Goal: Task Accomplishment & Management: Manage account settings

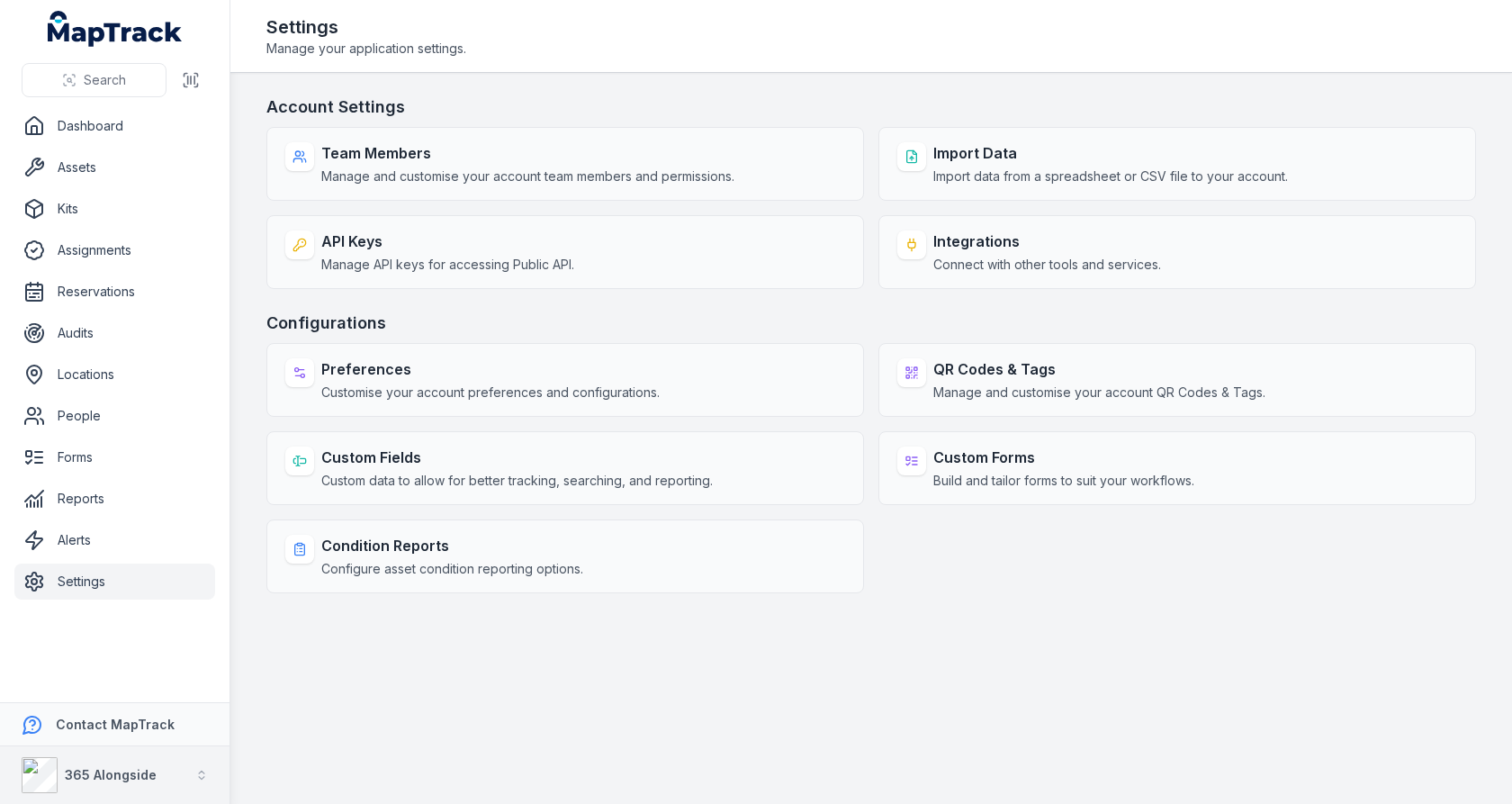
click at [194, 762] on button "365 Alongside" at bounding box center [114, 774] width 230 height 57
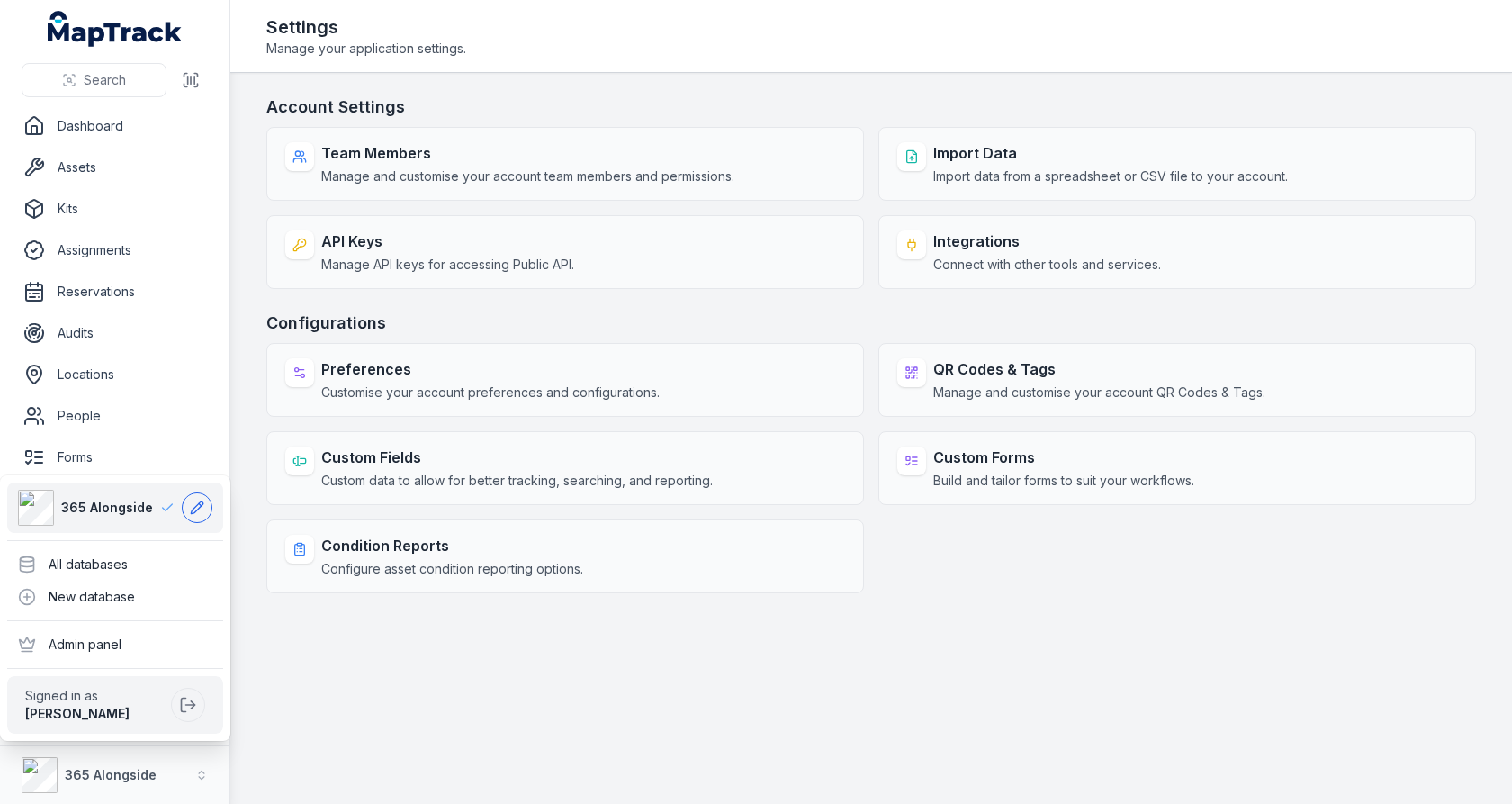
click at [199, 512] on icon at bounding box center [196, 507] width 14 height 14
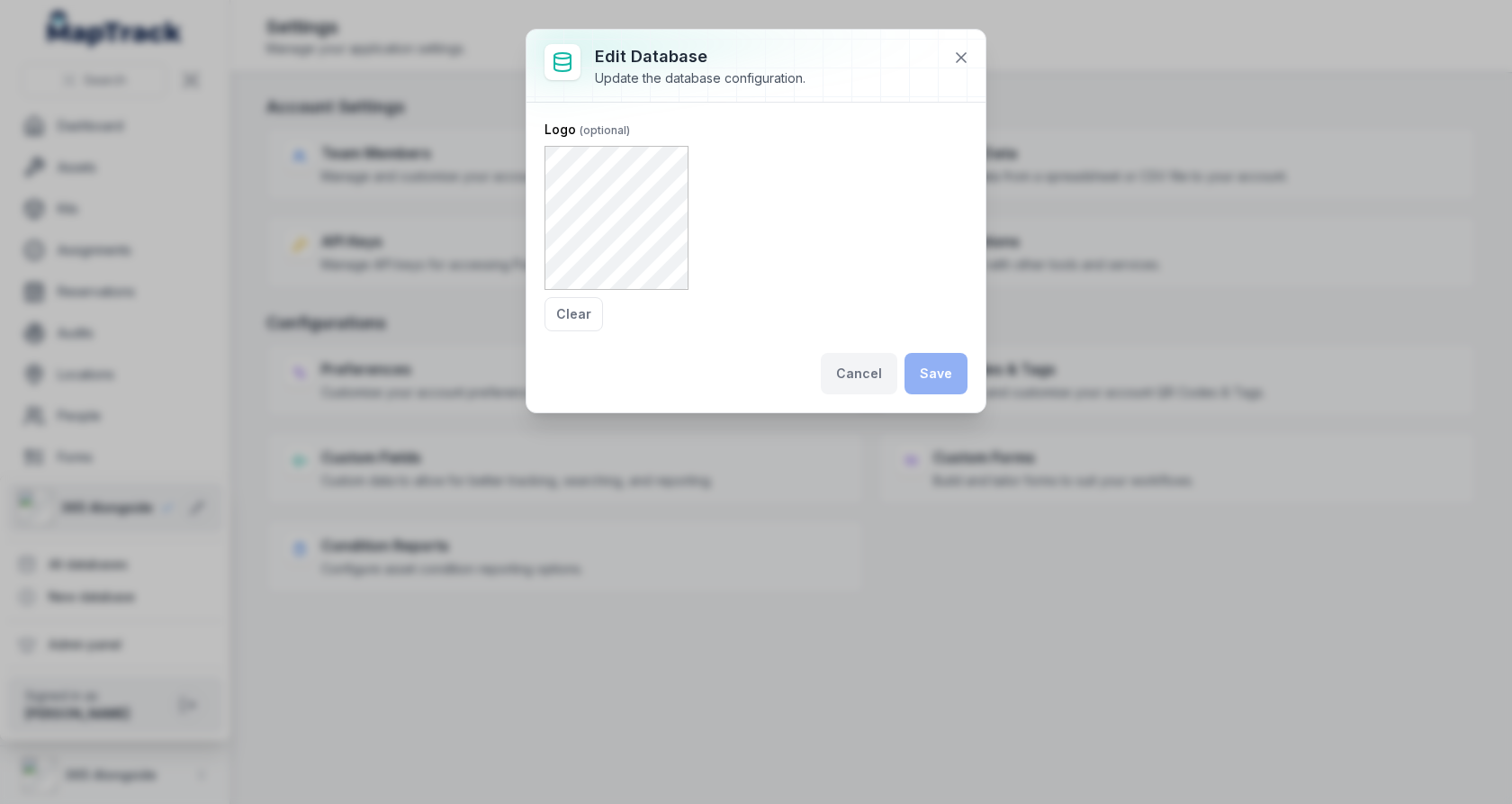
click at [859, 377] on button "Cancel" at bounding box center [859, 372] width 76 height 41
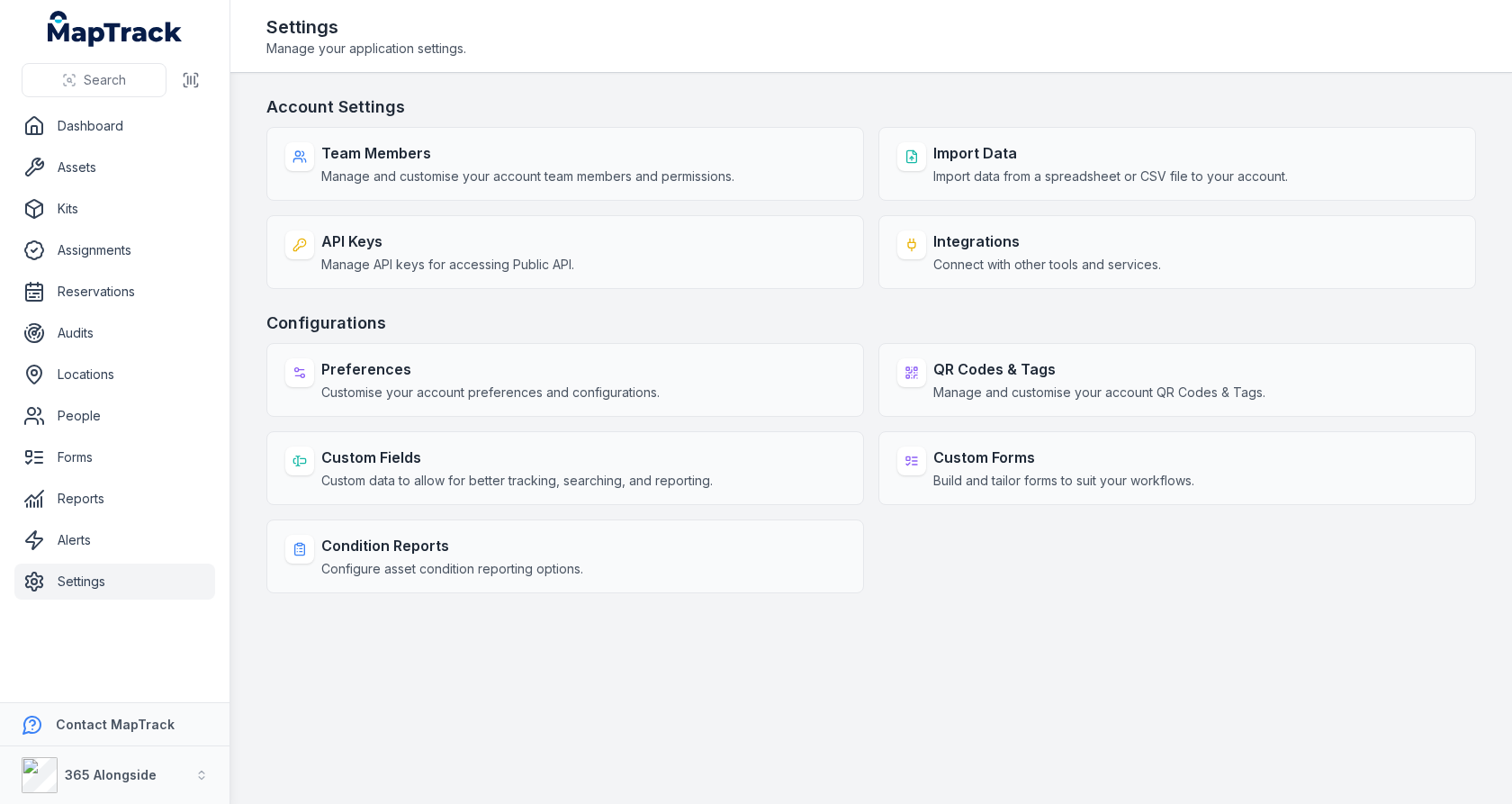
click at [433, 677] on main "Account Settings Team Members Manage and customise your account team members an…" at bounding box center [871, 438] width 1281 height 731
click at [99, 759] on div "365 Alongside" at bounding box center [90, 775] width 135 height 36
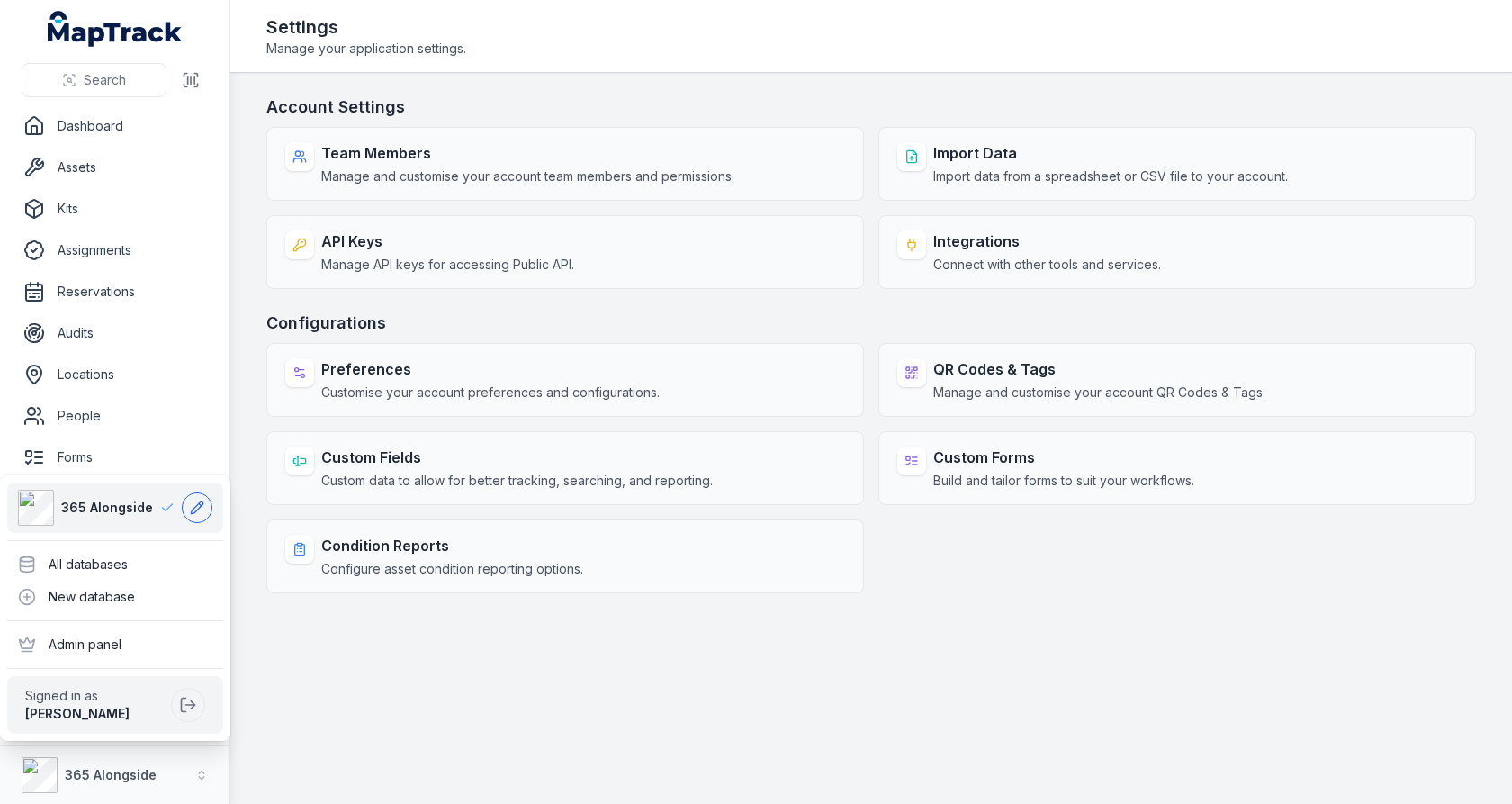
click at [195, 508] on icon at bounding box center [196, 507] width 14 height 14
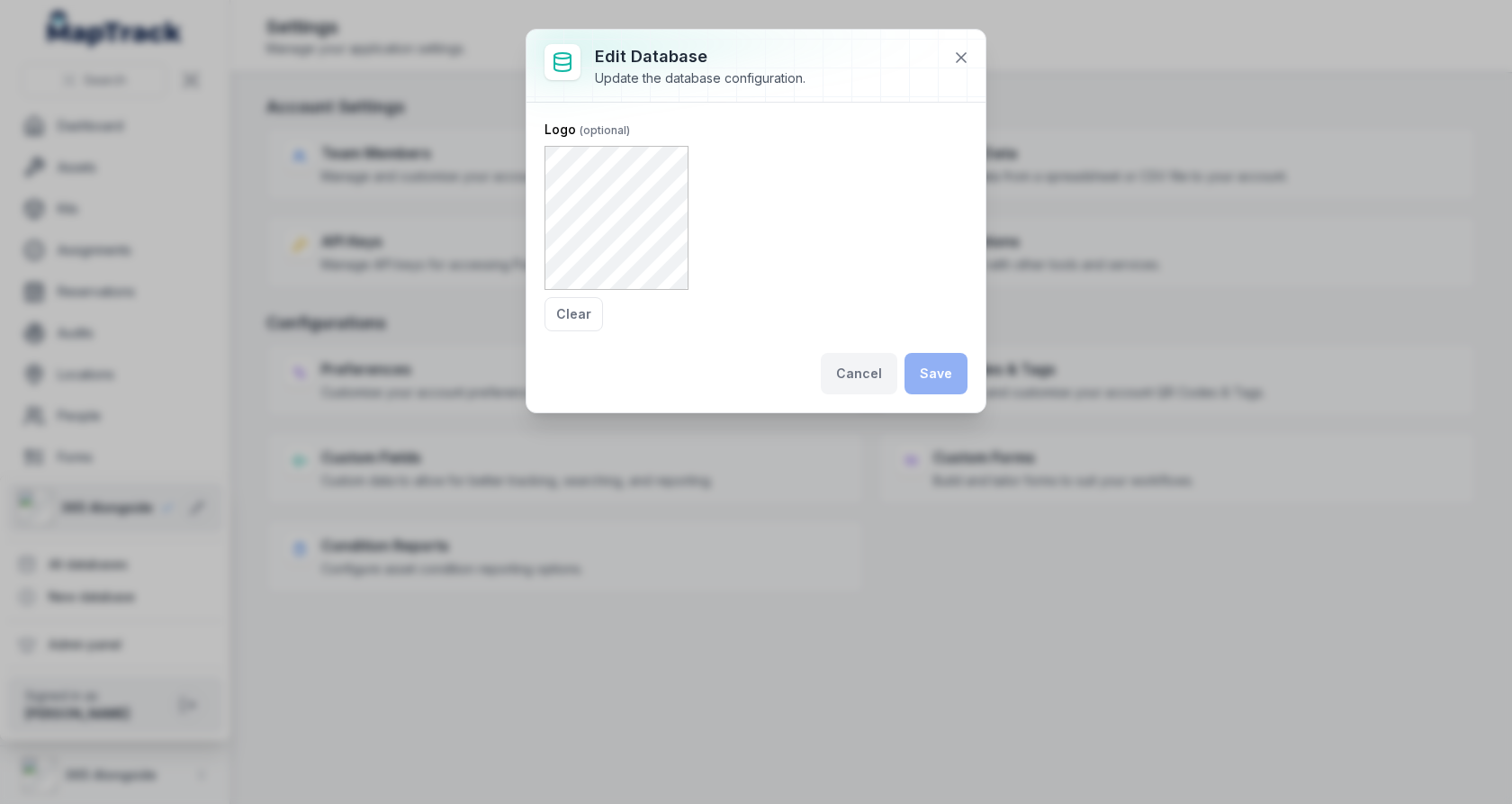
click at [861, 369] on button "Cancel" at bounding box center [859, 372] width 76 height 41
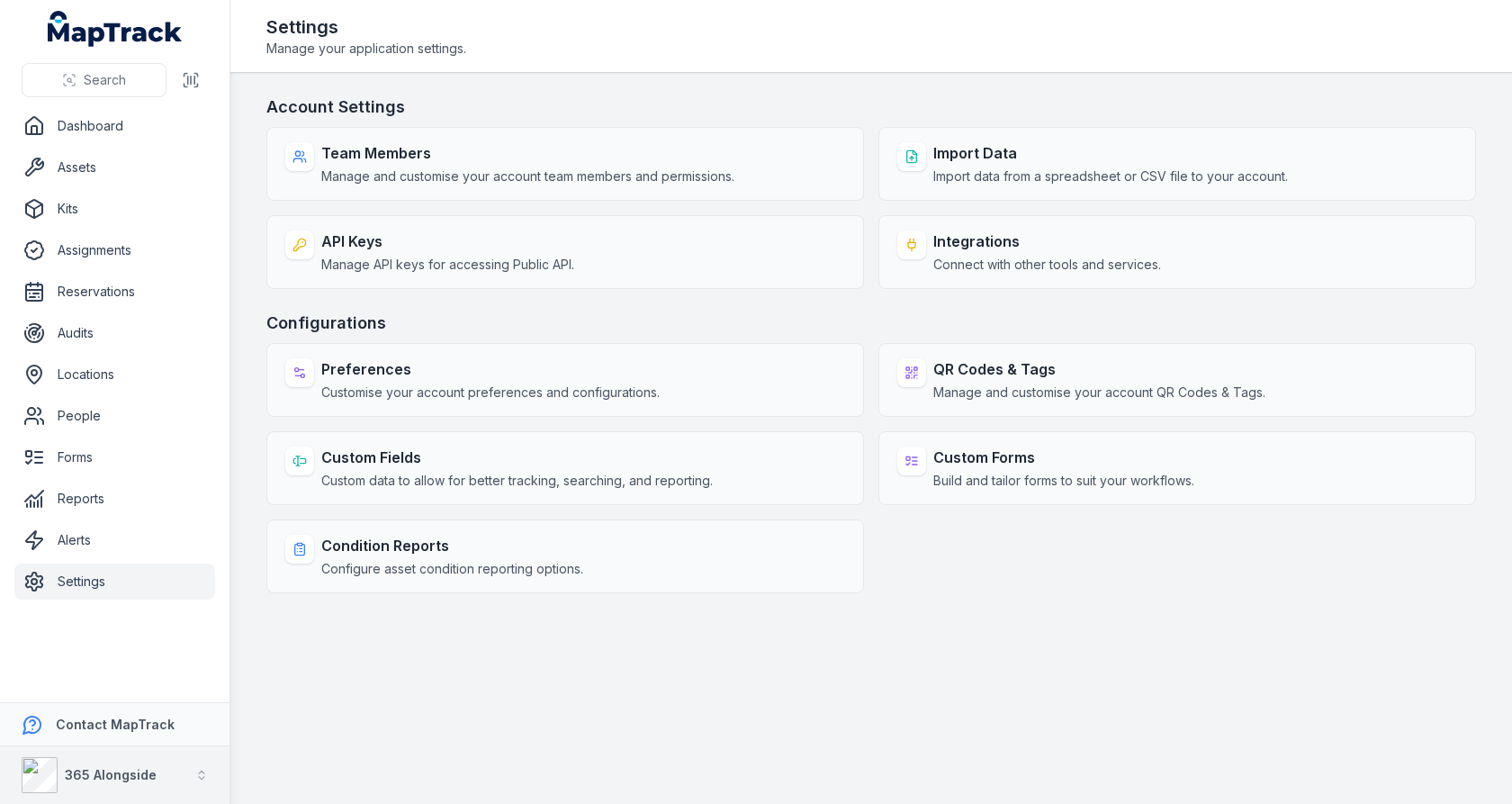
click at [160, 764] on button "365 Alongside" at bounding box center [114, 774] width 230 height 57
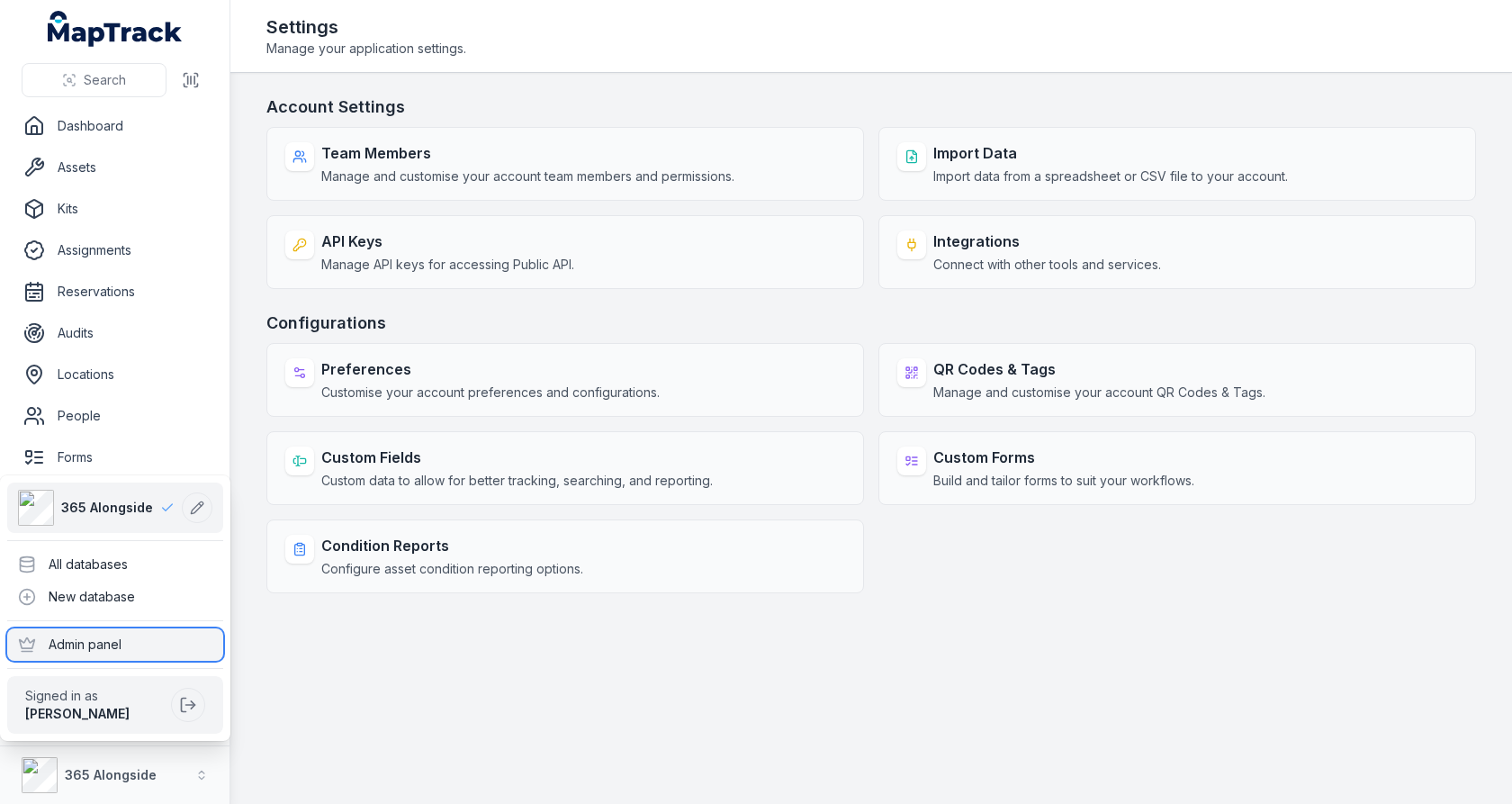
click at [137, 640] on div "Admin panel" at bounding box center [115, 645] width 216 height 32
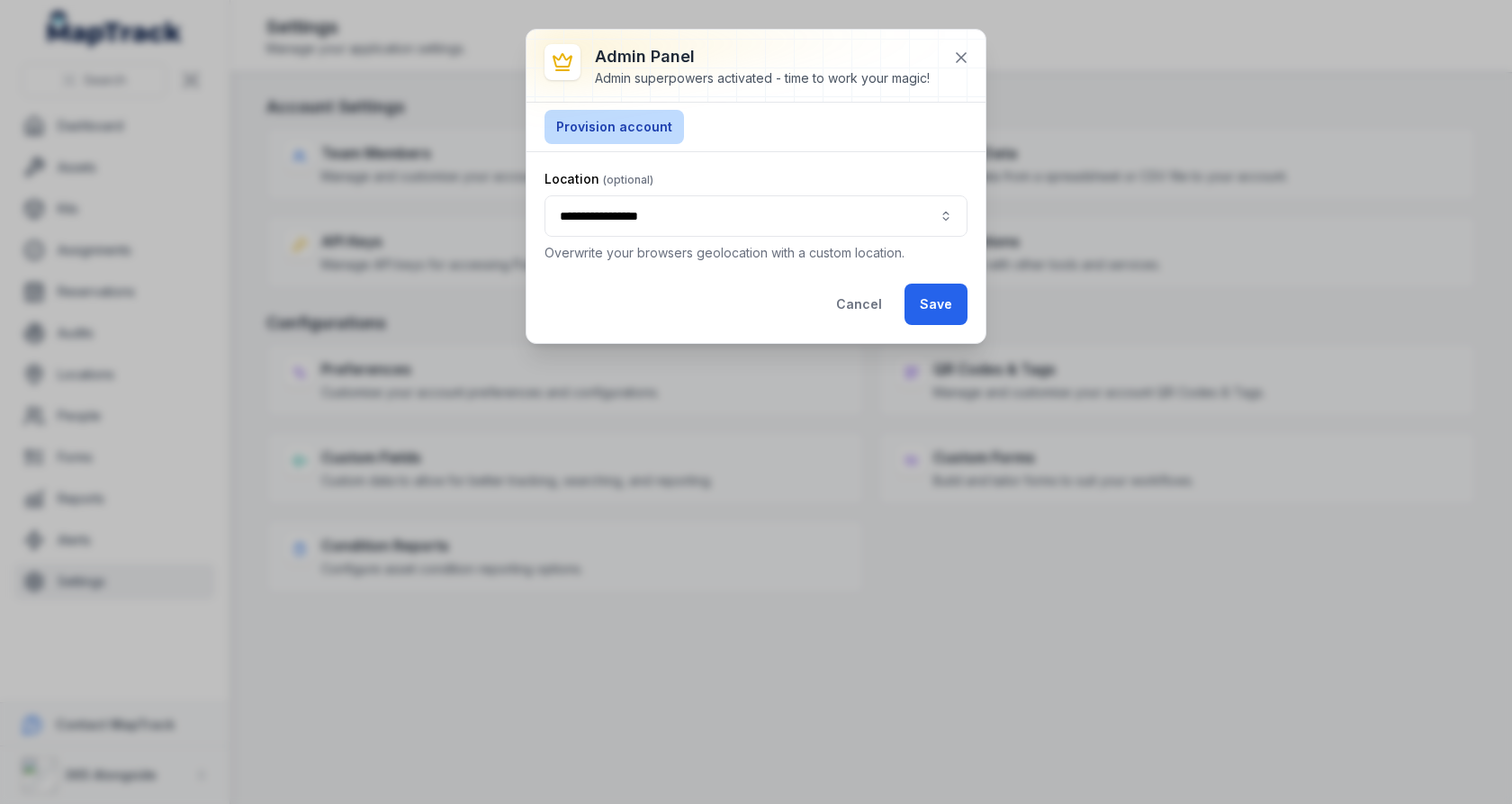
click at [620, 138] on button "Provision account" at bounding box center [615, 127] width 139 height 34
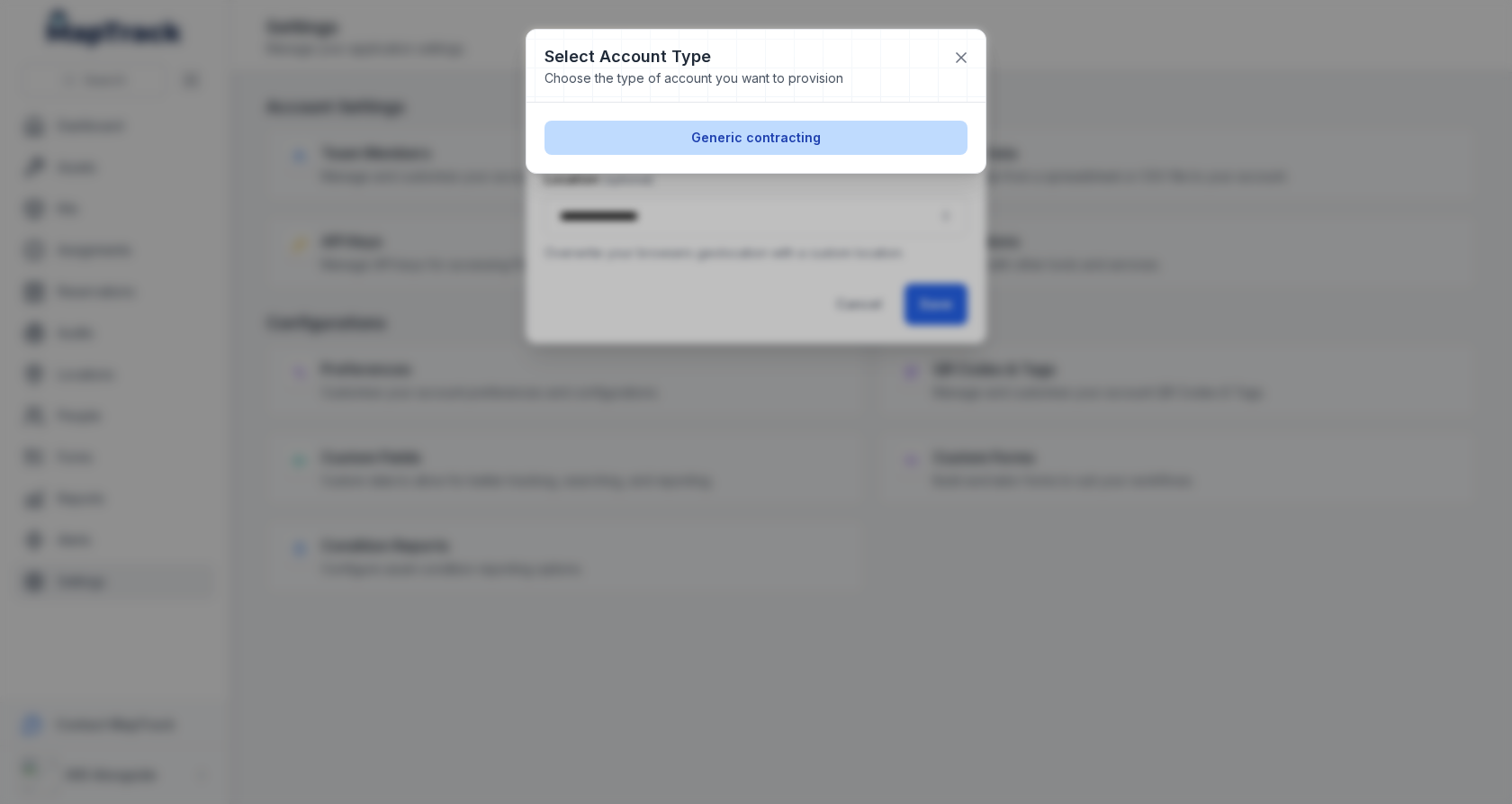
click at [658, 140] on button "Generic contracting" at bounding box center [756, 138] width 423 height 34
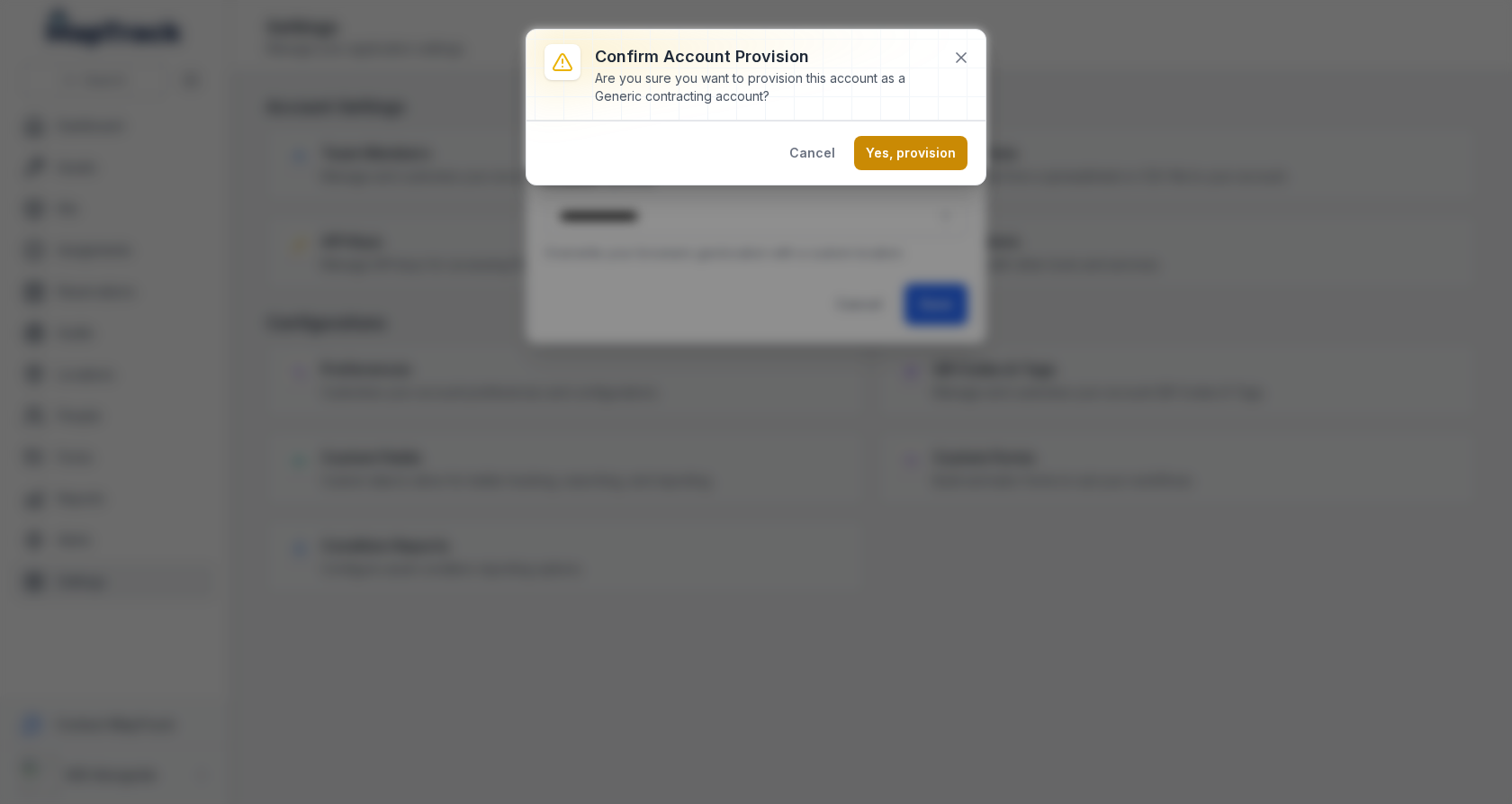
click at [898, 162] on button "Yes, provision" at bounding box center [911, 153] width 113 height 34
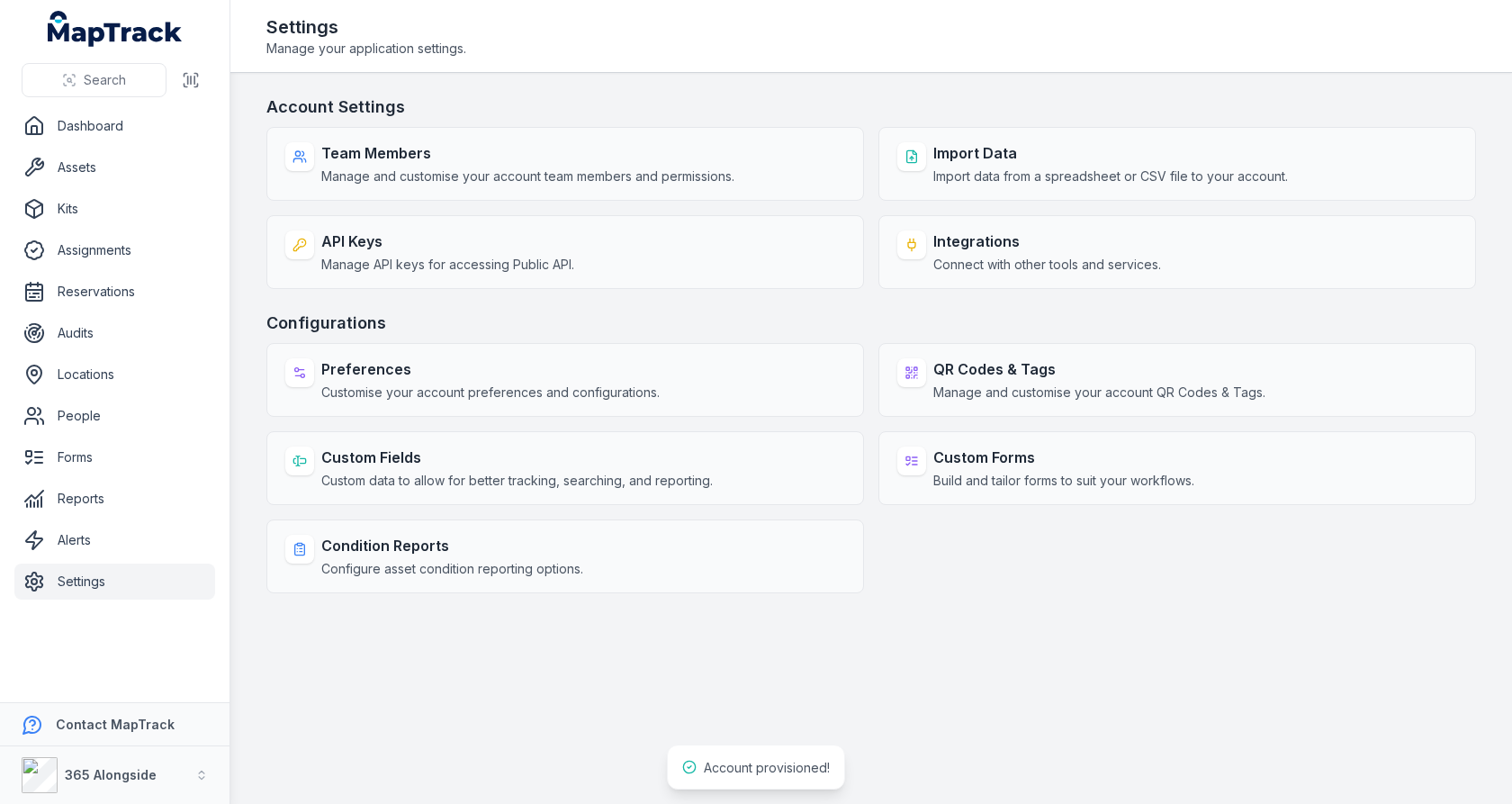
click at [253, 386] on main "Account Settings Team Members Manage and customise your account team members an…" at bounding box center [871, 438] width 1281 height 731
click at [97, 594] on link "Settings" at bounding box center [114, 581] width 201 height 36
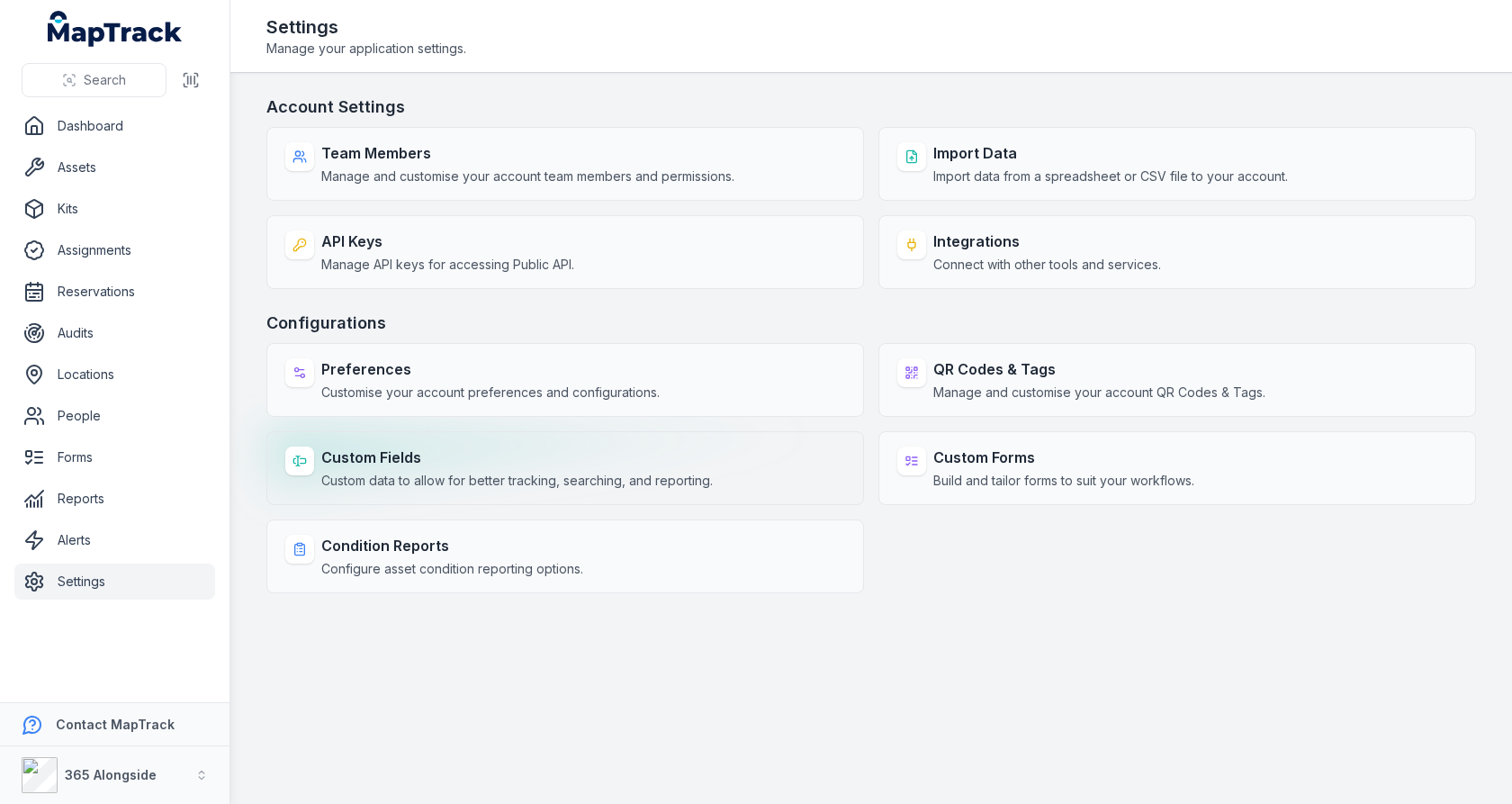
click at [508, 454] on strong "Custom Fields" at bounding box center [516, 457] width 392 height 22
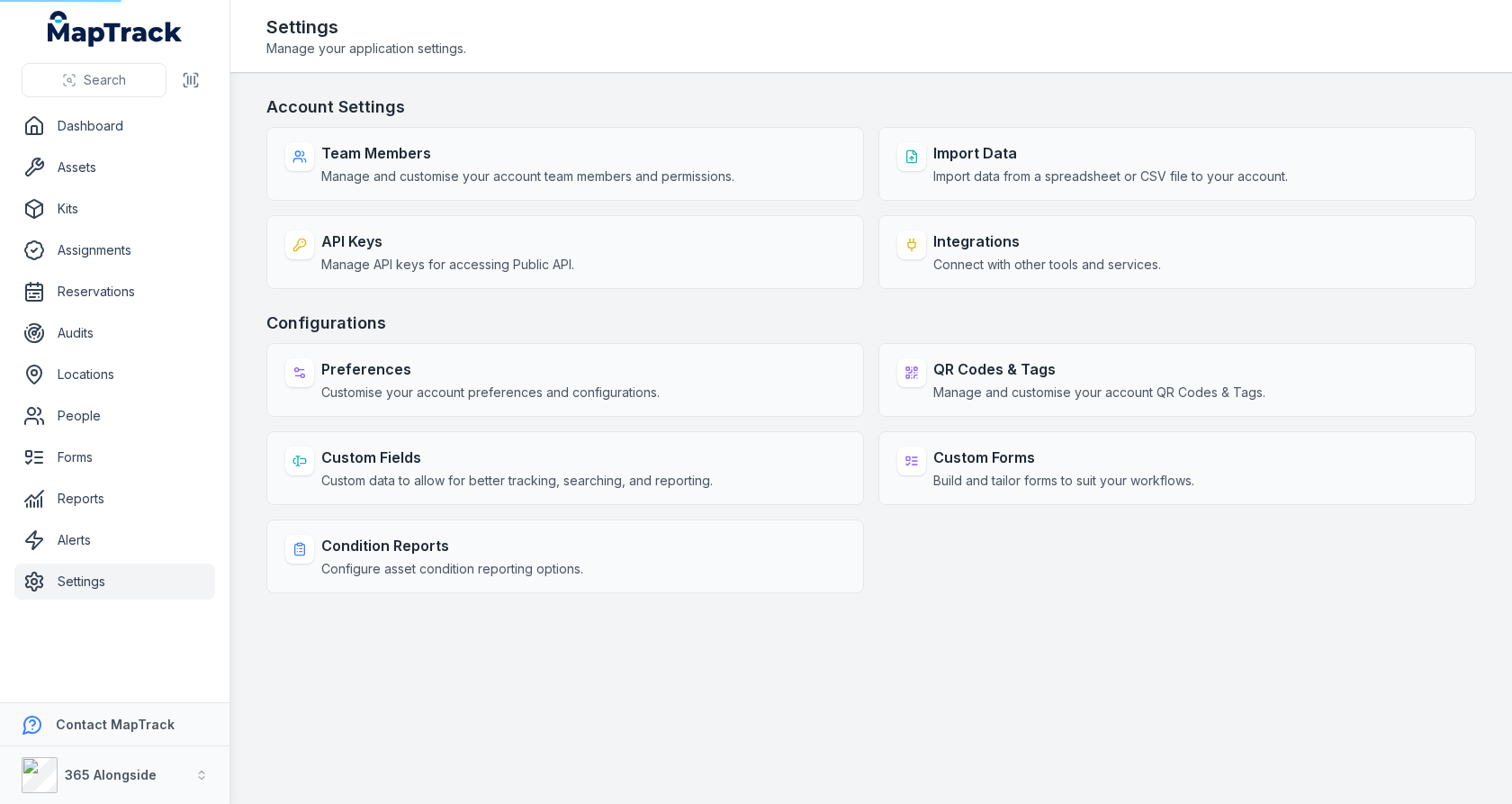
click at [659, 315] on h3 "Configurations" at bounding box center [872, 323] width 1210 height 25
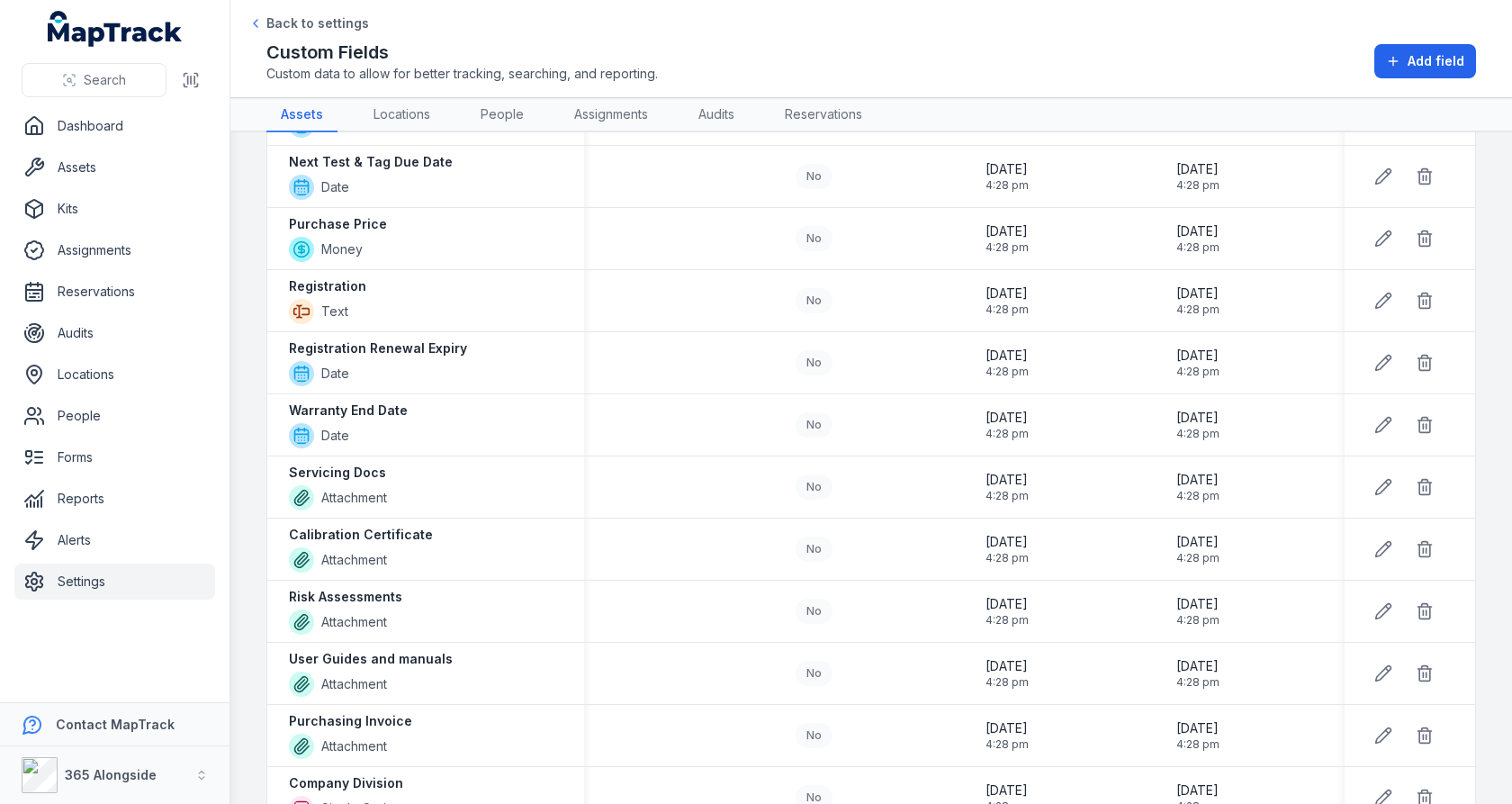
scroll to position [730, 0]
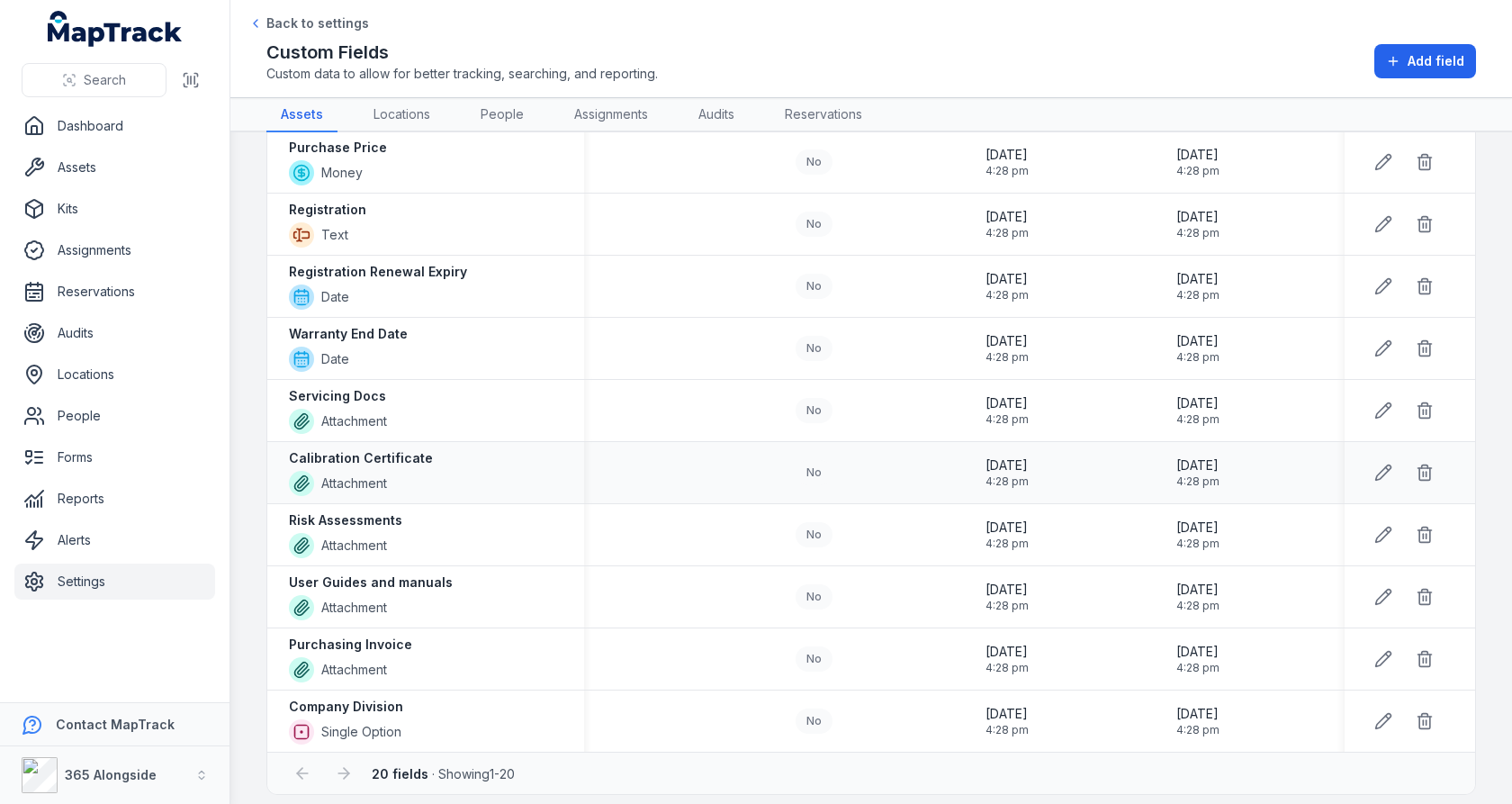
click at [441, 449] on div "Calibration Certificate Attachment" at bounding box center [425, 472] width 273 height 47
click at [427, 512] on div "Risk Assessments Attachment" at bounding box center [425, 534] width 273 height 47
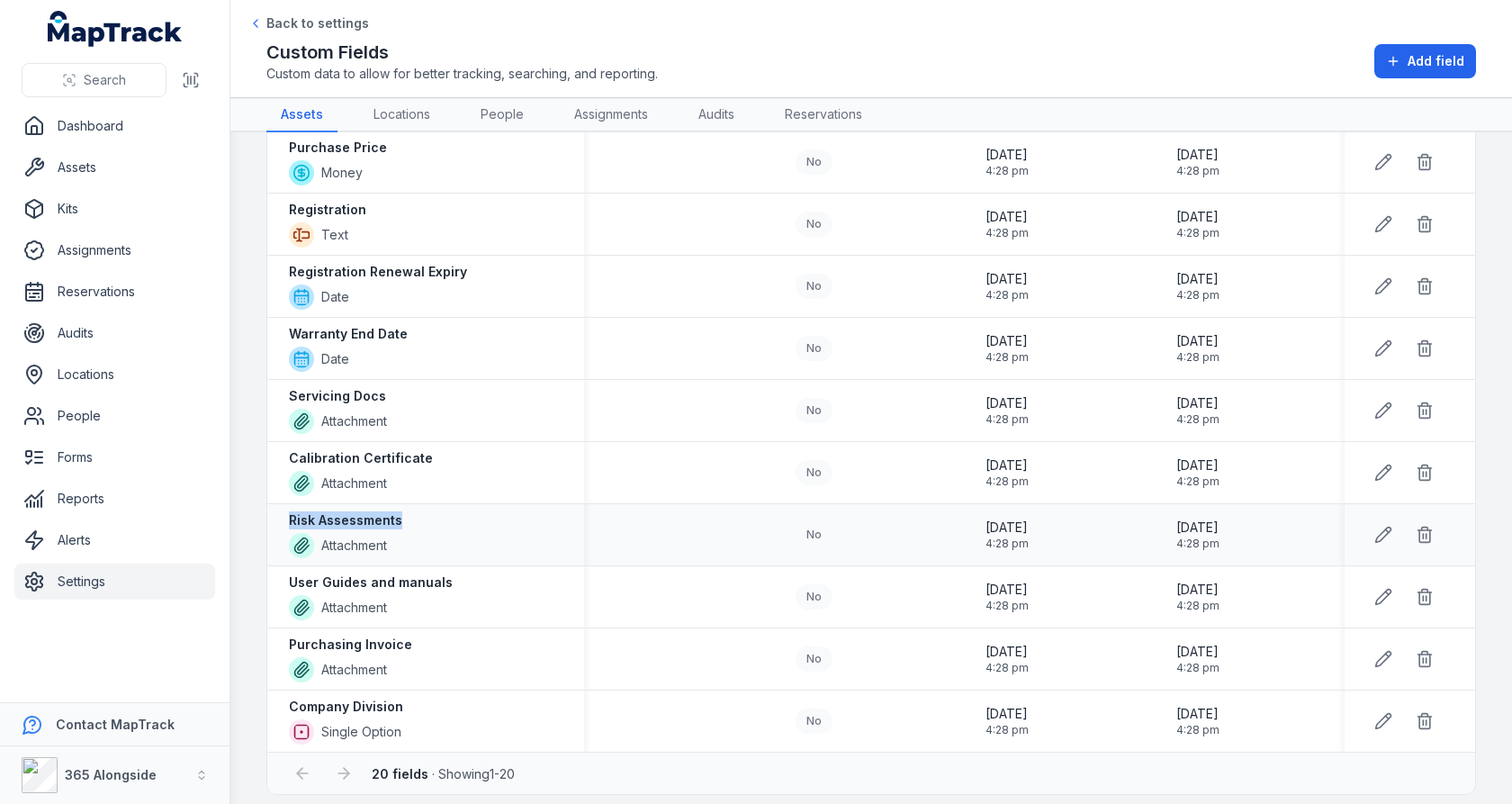
click at [427, 512] on div "Risk Assessments Attachment" at bounding box center [425, 534] width 273 height 47
click at [550, 573] on div "User Guides and manuals Attachment" at bounding box center [425, 596] width 273 height 47
click at [1434, 718] on icon at bounding box center [1424, 720] width 18 height 18
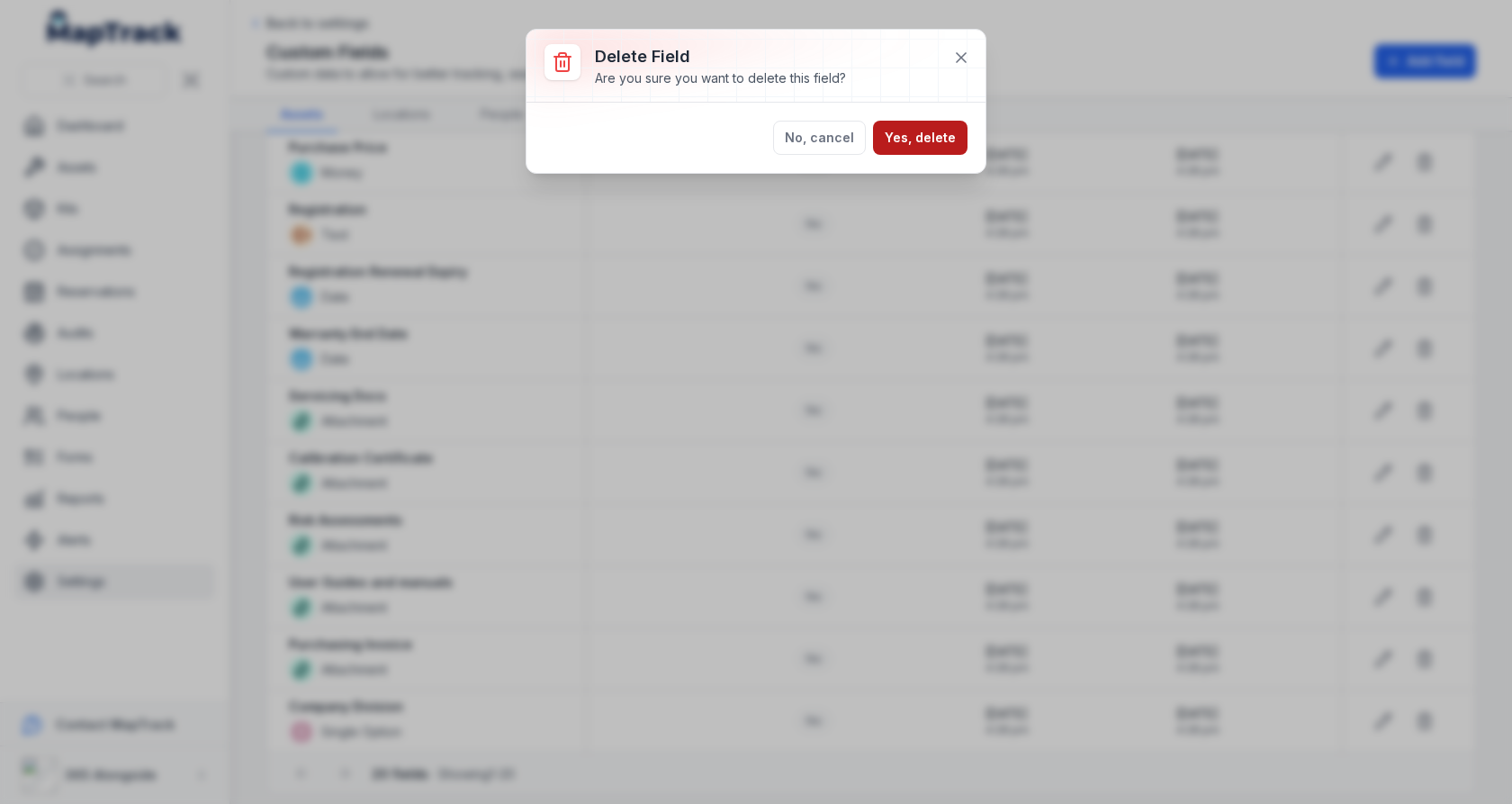
click at [930, 138] on button "Yes, delete" at bounding box center [920, 138] width 94 height 34
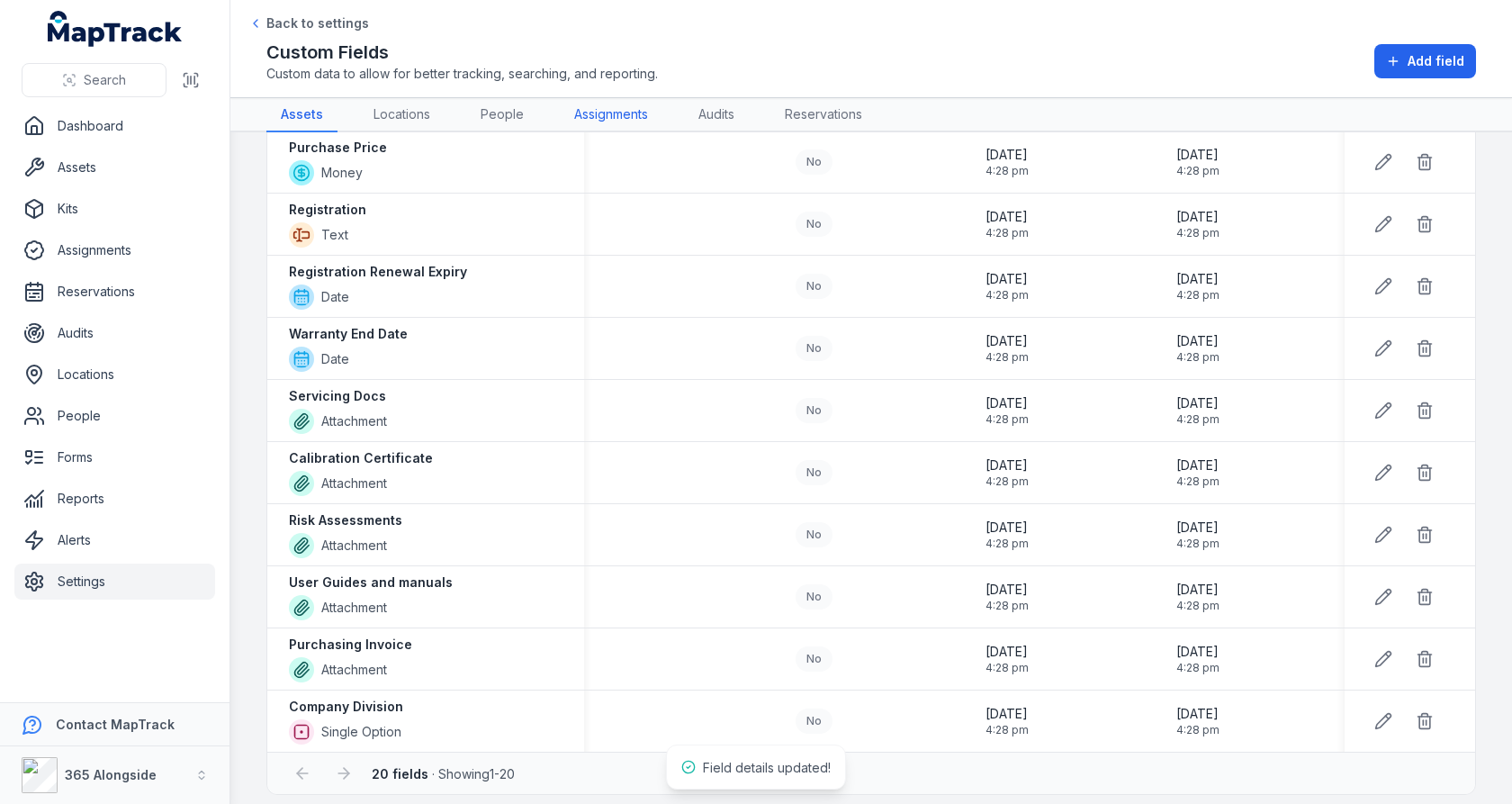
click at [637, 125] on link "Assignments" at bounding box center [612, 115] width 103 height 34
